Goal: Find specific fact: Find specific fact

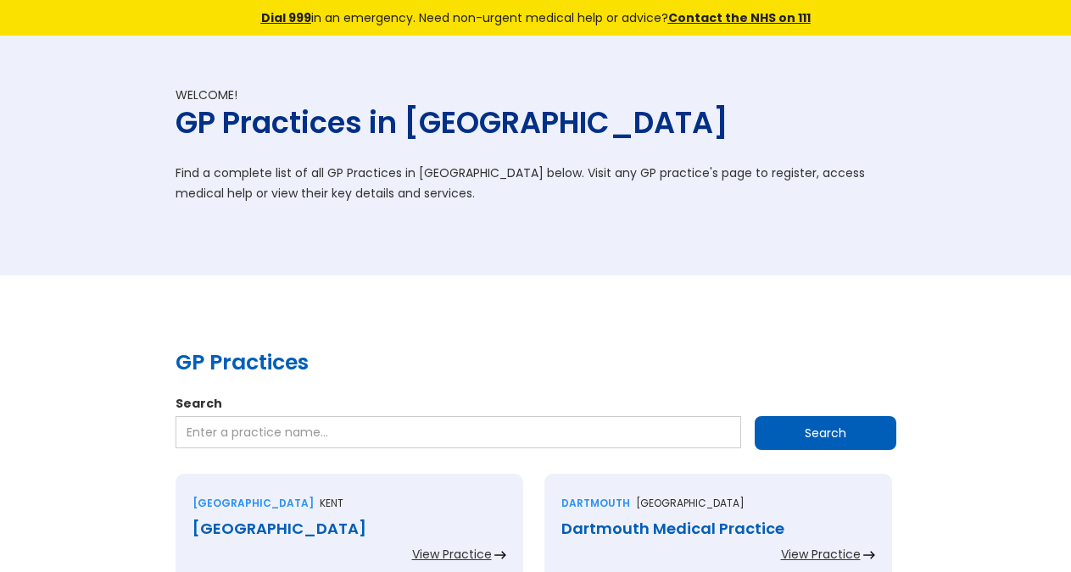
scroll to position [692, 0]
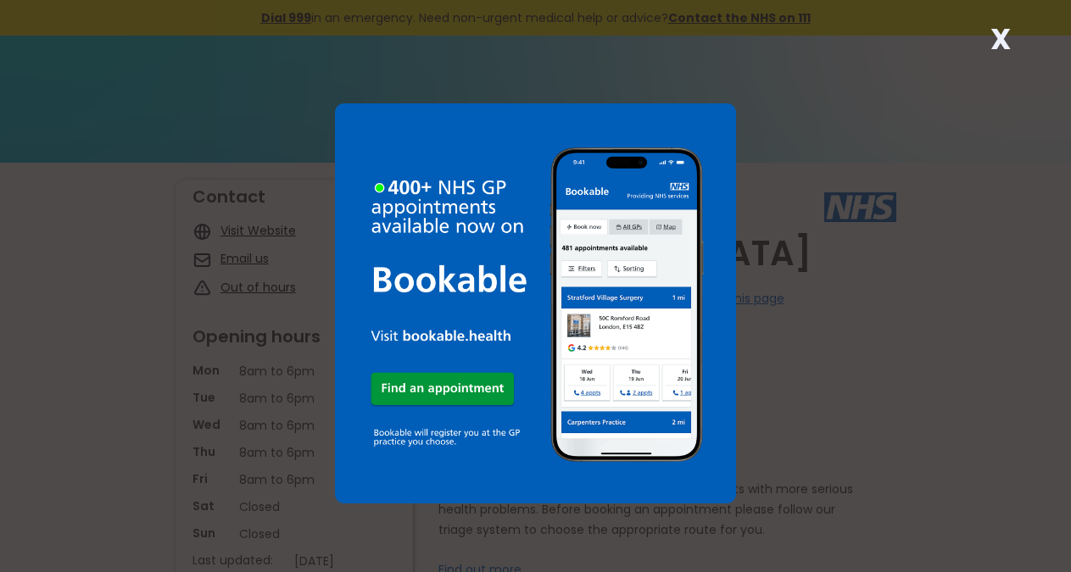
click at [1006, 33] on strong "X" at bounding box center [1001, 39] width 20 height 41
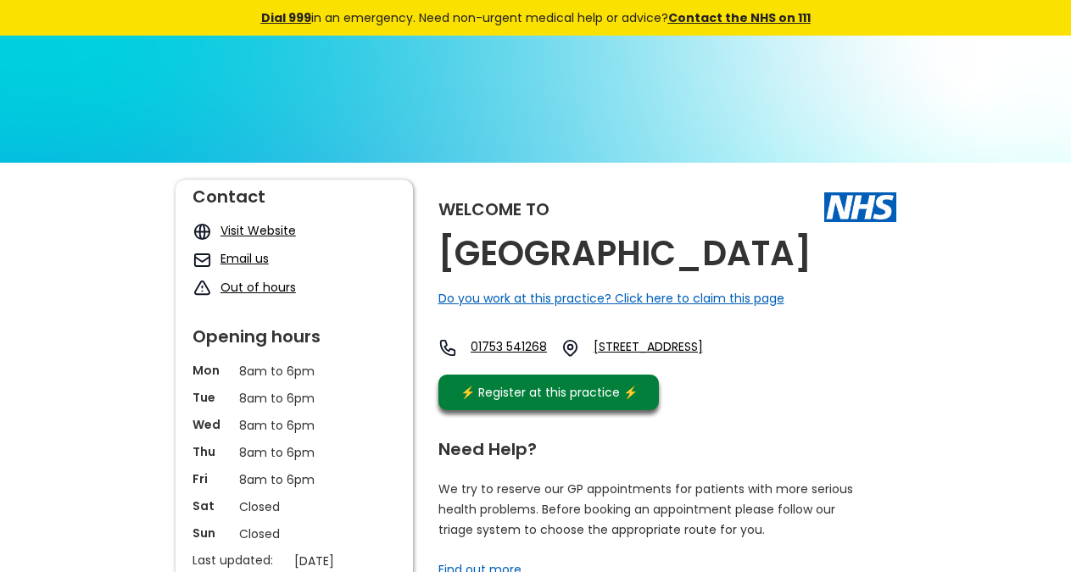
click at [665, 246] on h2 "[GEOGRAPHIC_DATA]" at bounding box center [624, 254] width 373 height 38
drag, startPoint x: 699, startPoint y: 378, endPoint x: 334, endPoint y: 25, distance: 507.4
click at [654, 366] on div "01753 541268 Green Lane, Datchet, Slough, Berkshire, Sl3 9ex, England" at bounding box center [592, 352] width 308 height 28
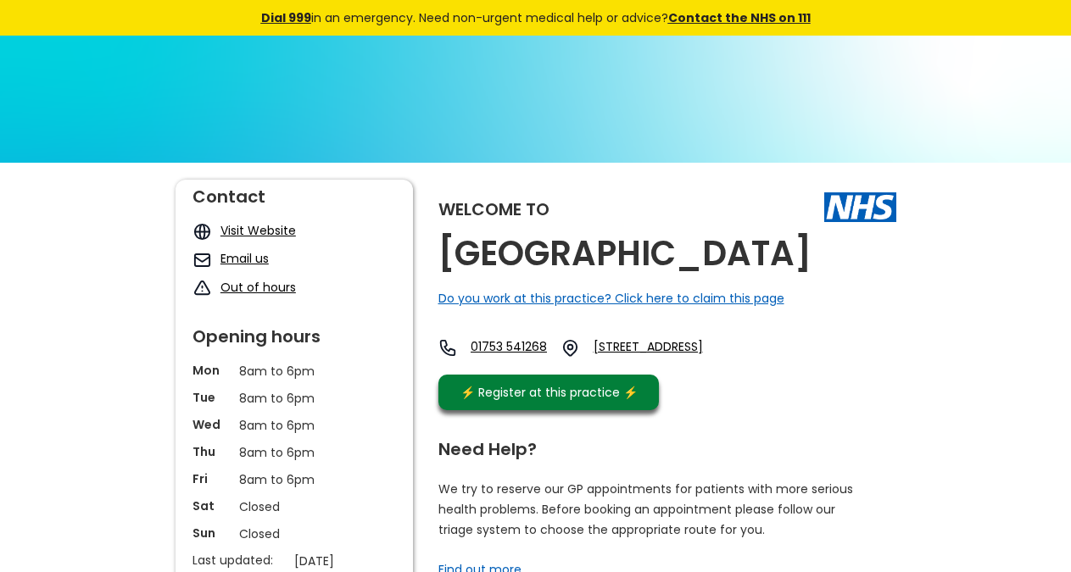
copy link "Sl3 9ex"
